Goal: Information Seeking & Learning: Check status

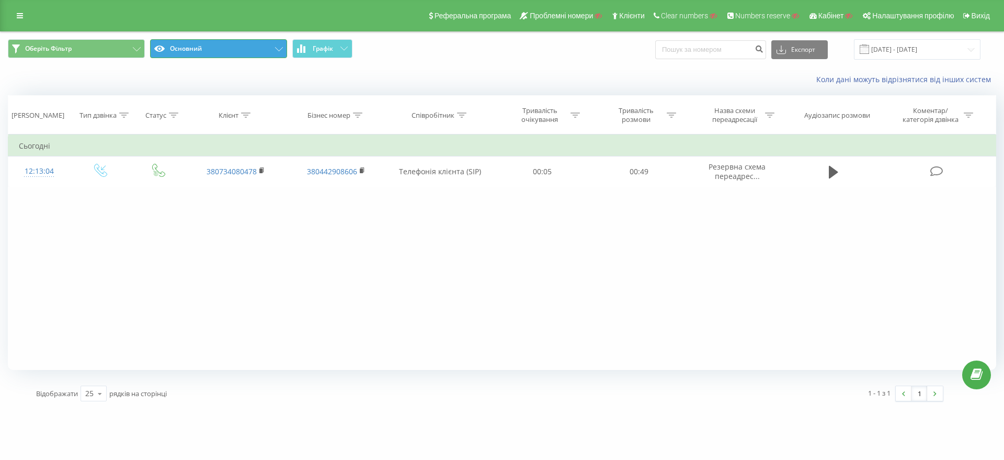
click at [244, 51] on button "Основний" at bounding box center [218, 48] width 137 height 19
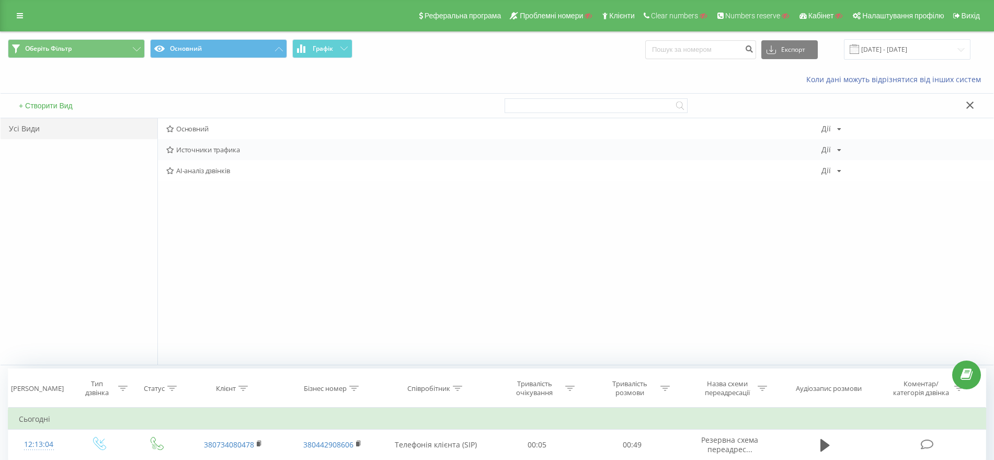
click at [217, 147] on span "Источники трафика" at bounding box center [493, 149] width 655 height 7
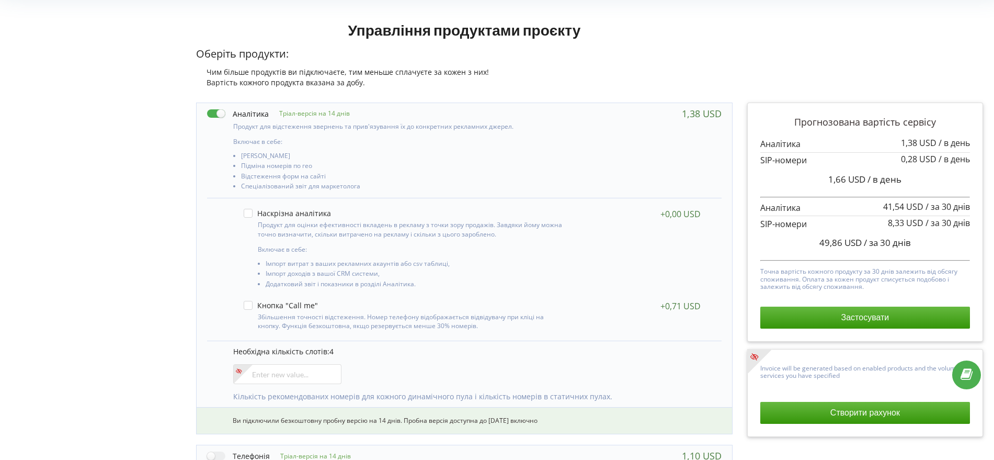
scroll to position [196, 0]
